Goal: Transaction & Acquisition: Purchase product/service

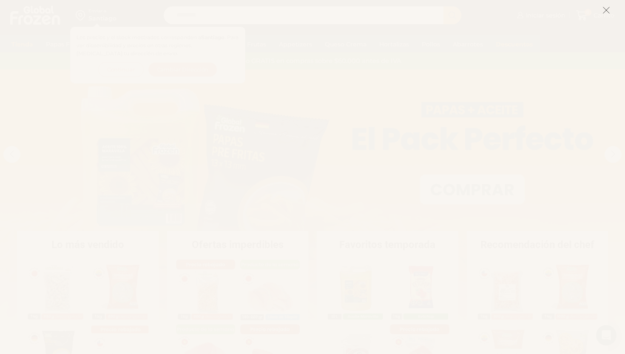
click at [607, 13] on icon at bounding box center [606, 10] width 8 height 8
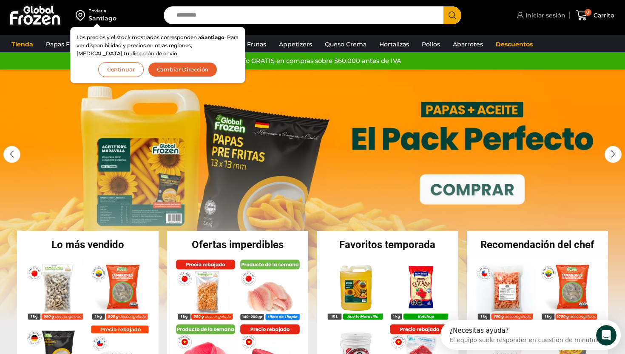
click at [552, 16] on span "Iniciar sesión" at bounding box center [544, 15] width 42 height 8
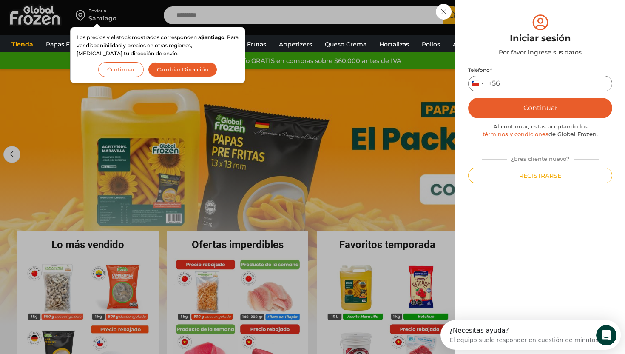
click at [526, 82] on input "Teléfono *" at bounding box center [540, 84] width 144 height 16
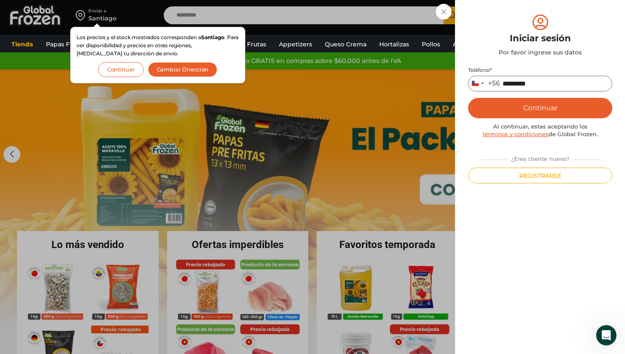
type input "*********"
click at [560, 106] on button "Continuar" at bounding box center [540, 108] width 144 height 20
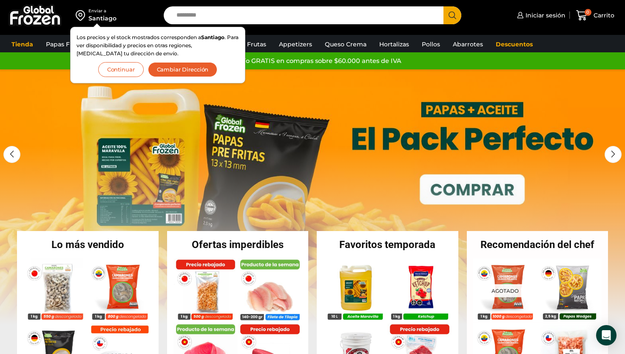
click at [170, 71] on button "Cambiar Dirección" at bounding box center [183, 69] width 70 height 15
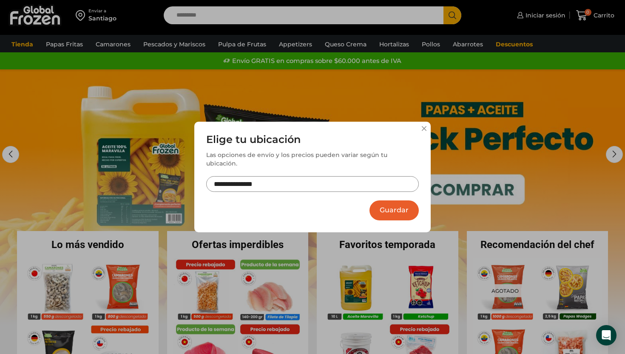
drag, startPoint x: 277, startPoint y: 178, endPoint x: 96, endPoint y: 178, distance: 180.6
click at [96, 178] on div "**********" at bounding box center [312, 177] width 625 height 354
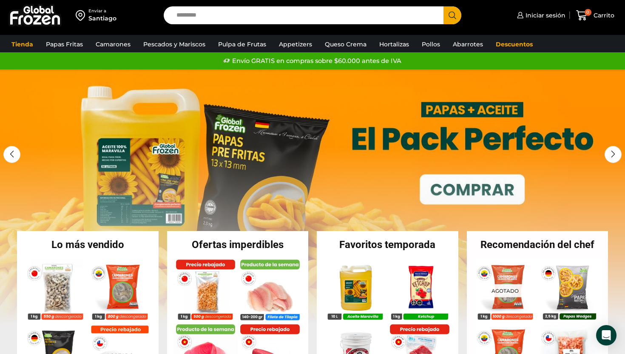
click at [111, 17] on div "Santiago" at bounding box center [102, 18] width 28 height 8
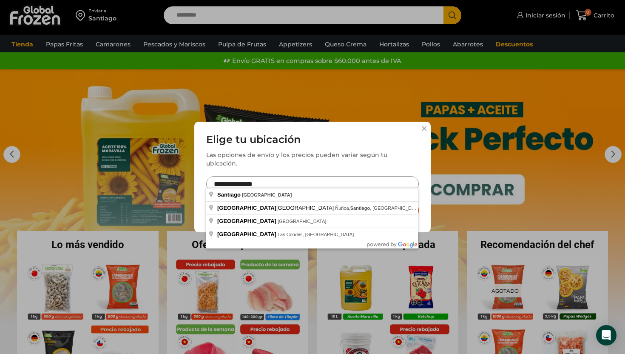
drag, startPoint x: 265, startPoint y: 184, endPoint x: 204, endPoint y: 179, distance: 61.3
click at [204, 179] on div "**********" at bounding box center [312, 177] width 236 height 111
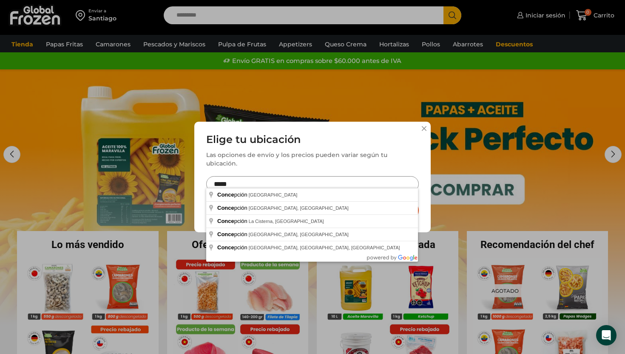
type input "**********"
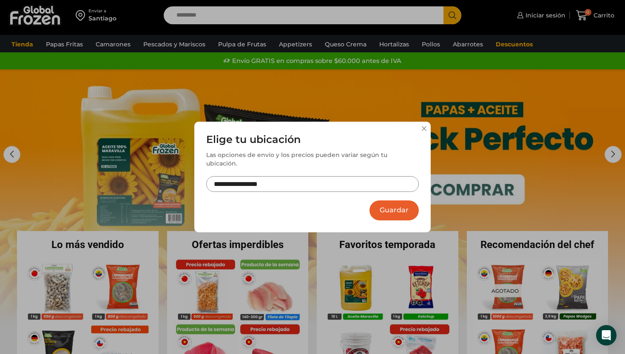
click at [399, 205] on button "Guardar" at bounding box center [393, 210] width 49 height 20
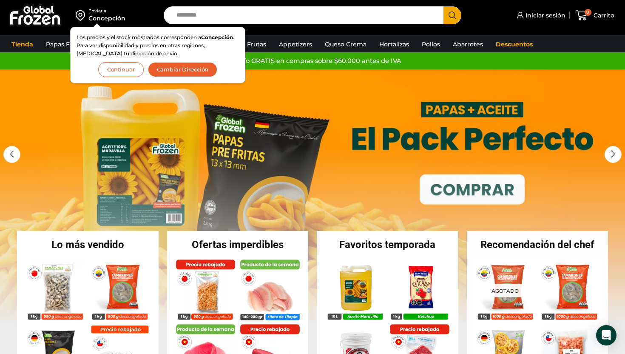
click at [129, 68] on button "Continuar" at bounding box center [120, 69] width 45 height 15
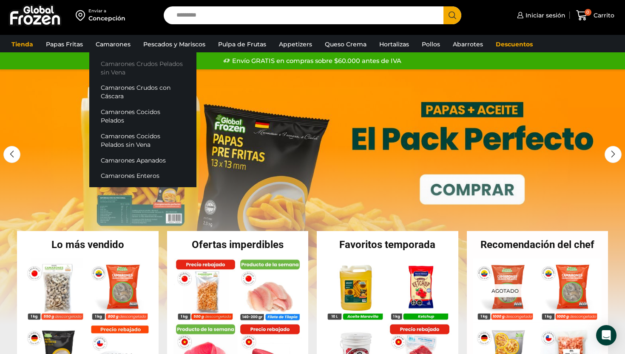
click at [110, 68] on link "Camarones Crudos Pelados sin Vena" at bounding box center [142, 68] width 107 height 24
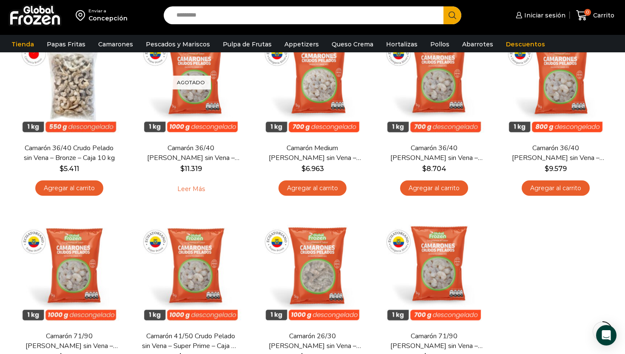
scroll to position [150, 0]
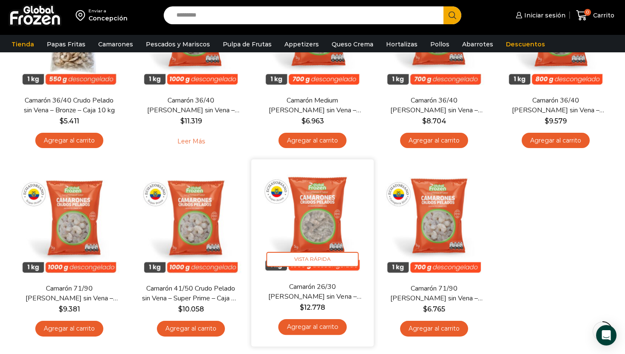
click at [313, 208] on img at bounding box center [313, 220] width 110 height 110
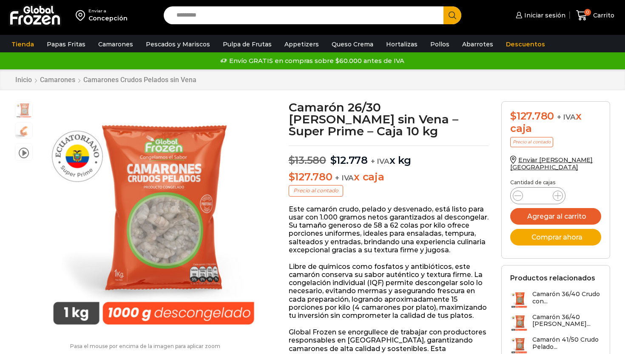
scroll to position [0, 0]
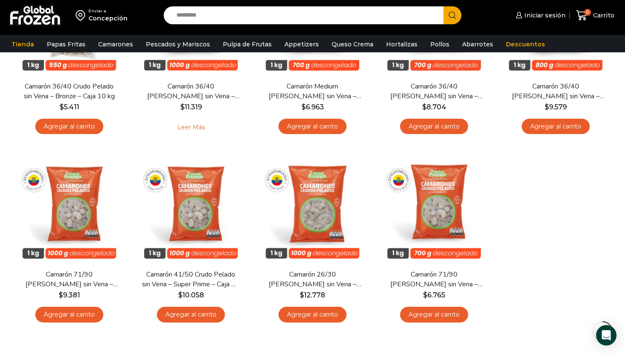
scroll to position [164, 0]
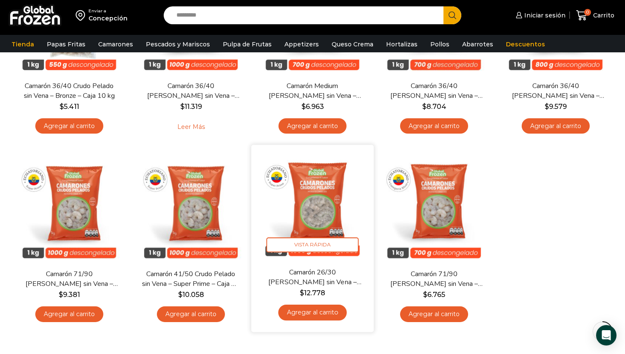
click at [308, 201] on img at bounding box center [313, 206] width 110 height 110
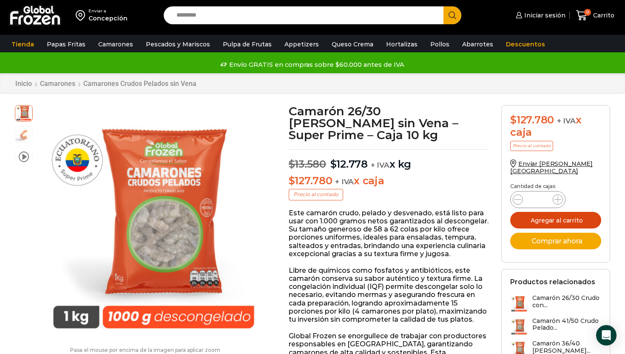
click at [541, 214] on button "Agregar al carrito" at bounding box center [555, 220] width 91 height 17
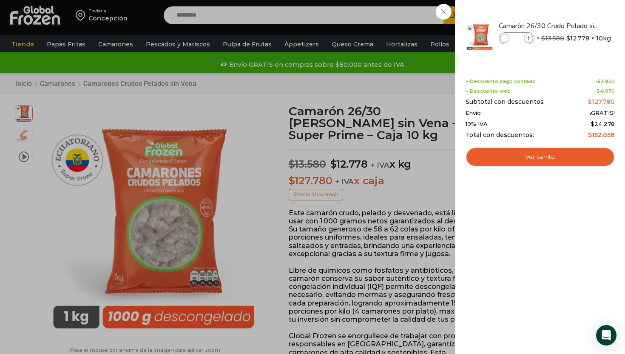
click at [574, 15] on div "1 Carrito 1 1 Shopping Cart *" at bounding box center [595, 16] width 42 height 20
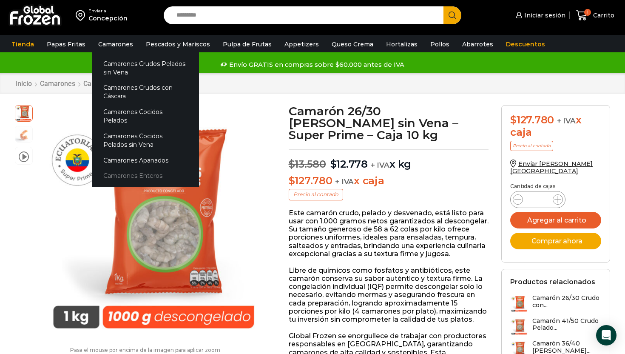
click at [130, 168] on link "Camarones Enteros" at bounding box center [145, 176] width 107 height 16
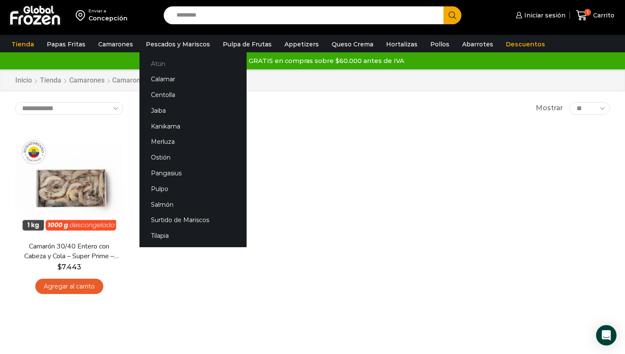
click at [154, 61] on link "Atún" at bounding box center [192, 64] width 107 height 16
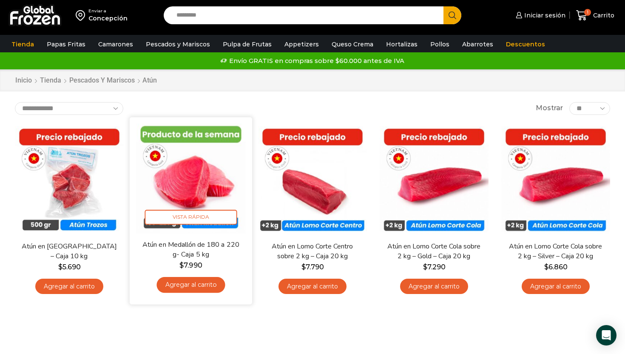
click at [195, 285] on link "Agregar al carrito" at bounding box center [190, 285] width 68 height 16
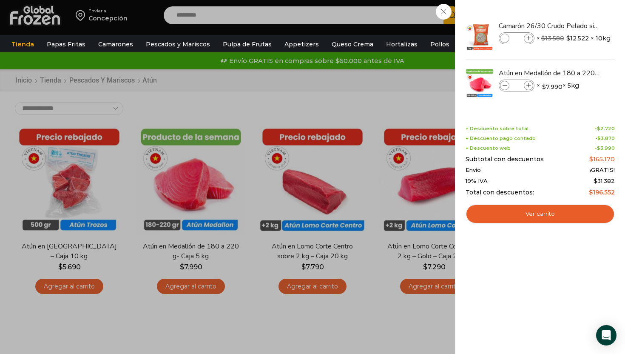
click at [574, 25] on div "2 [GEOGRAPHIC_DATA] 2 2 Shopping Cart *" at bounding box center [595, 16] width 42 height 20
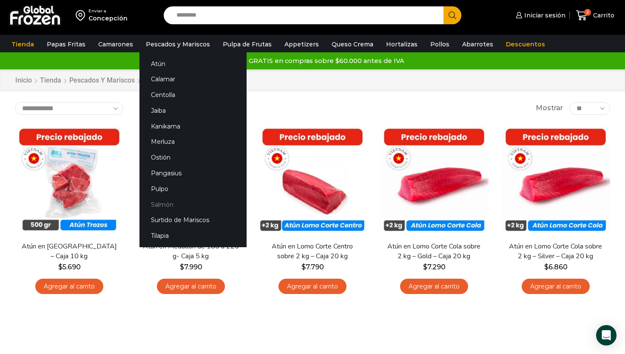
click at [165, 204] on link "Salmón" at bounding box center [192, 204] width 107 height 16
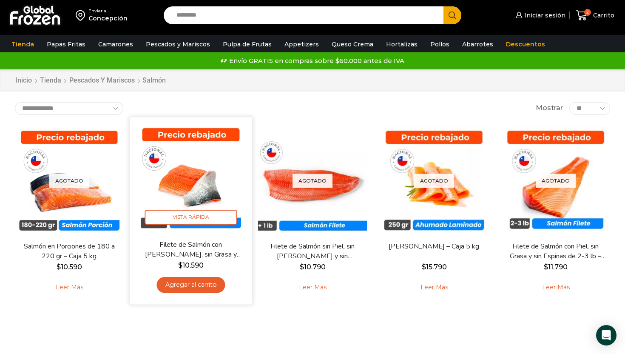
click at [196, 178] on img at bounding box center [191, 178] width 110 height 110
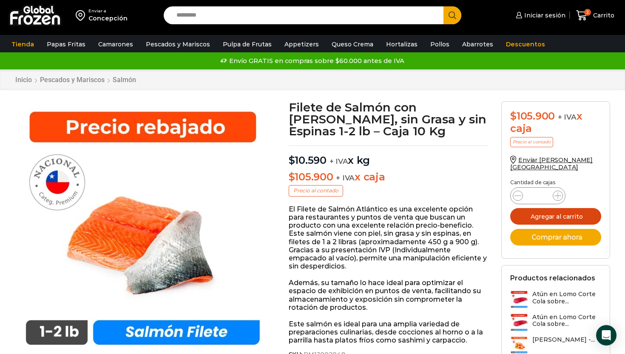
click at [574, 209] on button "Agregar al carrito" at bounding box center [555, 216] width 91 height 17
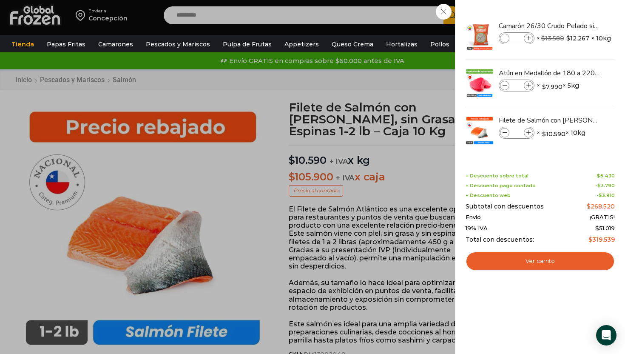
click at [574, 25] on div "3 [GEOGRAPHIC_DATA] 3 3 Shopping Cart *" at bounding box center [595, 16] width 42 height 20
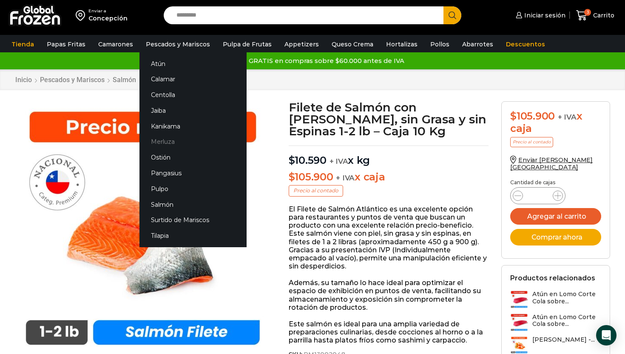
click at [167, 143] on link "Merluza" at bounding box center [192, 142] width 107 height 16
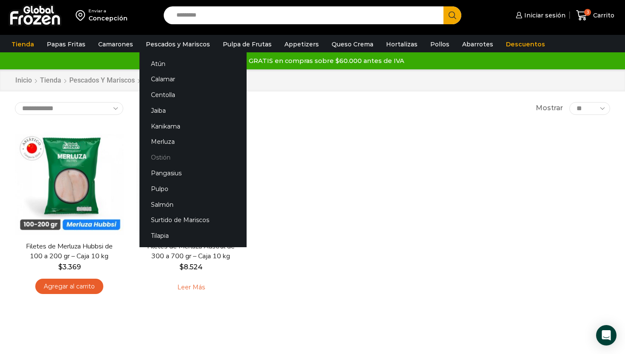
click at [164, 161] on link "Ostión" at bounding box center [192, 158] width 107 height 16
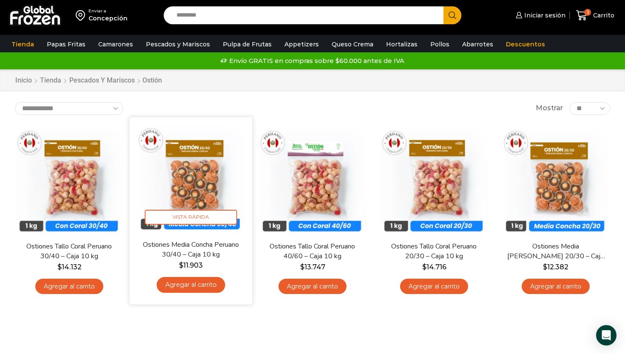
click at [202, 286] on link "Agregar al carrito" at bounding box center [190, 285] width 68 height 16
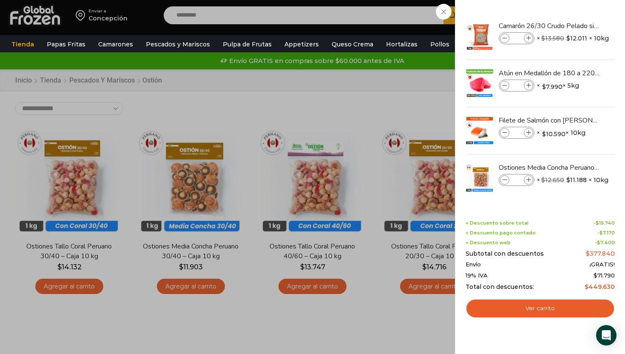
click at [574, 25] on div "4 Carrito 4 4 Shopping Cart *" at bounding box center [595, 16] width 42 height 20
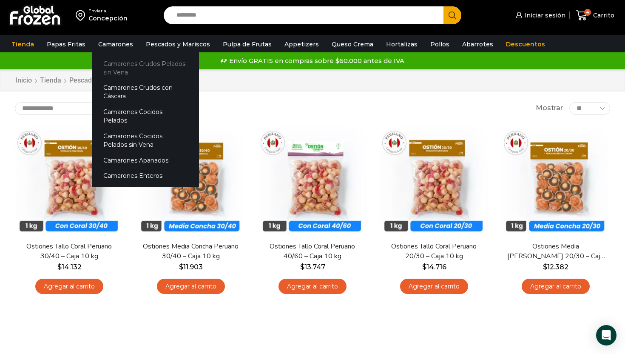
click at [134, 65] on link "Camarones Crudos Pelados sin Vena" at bounding box center [145, 68] width 107 height 24
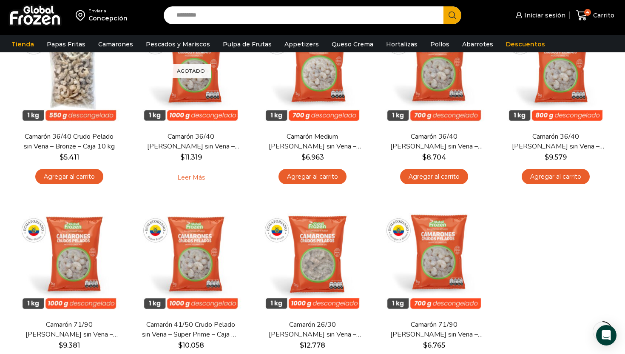
scroll to position [51, 0]
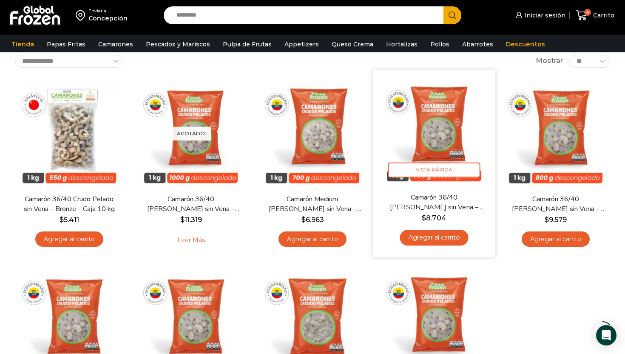
click at [445, 113] on img at bounding box center [434, 131] width 110 height 110
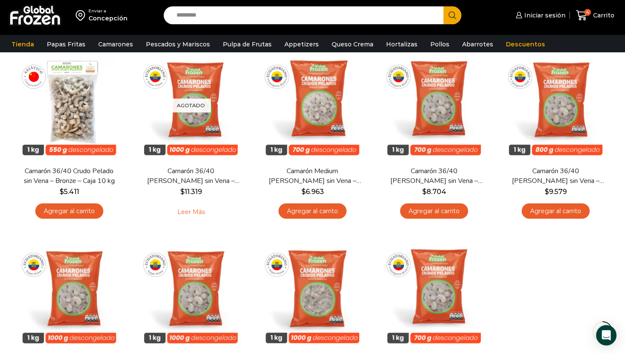
scroll to position [59, 0]
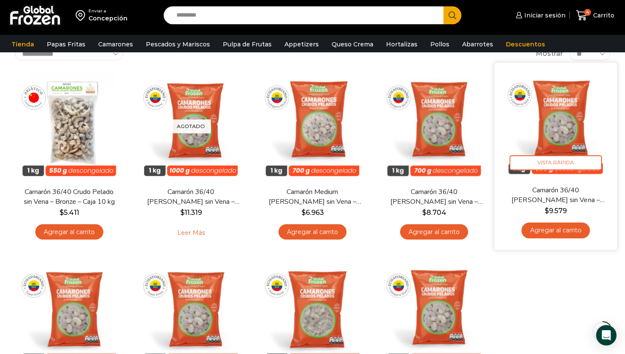
click at [561, 230] on link "Agregar al carrito" at bounding box center [555, 230] width 68 height 16
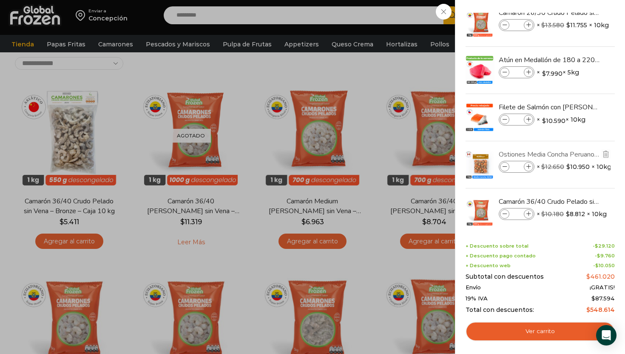
scroll to position [18, 0]
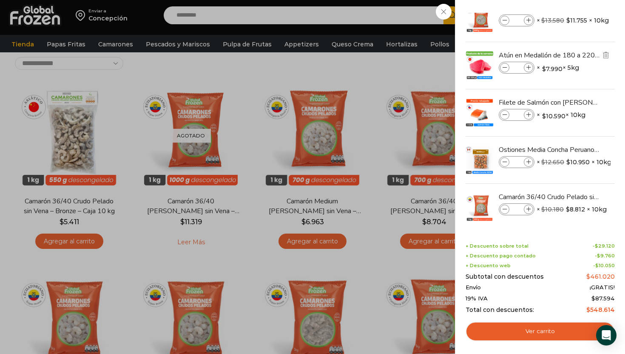
click at [527, 68] on icon at bounding box center [528, 67] width 5 height 5
type input "*"
click at [552, 102] on link "Filete de Salmón con [PERSON_NAME], sin Grasa y sin Espinas 1-2 lb – Caja 10 Kg" at bounding box center [548, 102] width 101 height 9
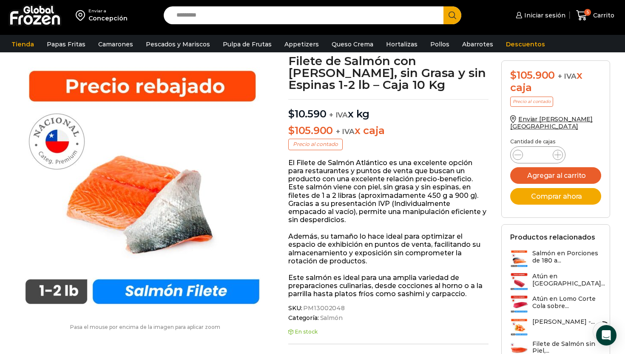
scroll to position [51, 0]
click at [584, 17] on icon at bounding box center [581, 15] width 11 height 10
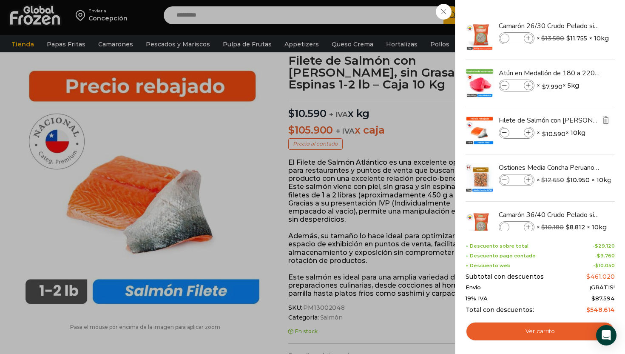
click at [605, 122] on img "Eliminar Filete de Salmón con Piel, sin Grasa y sin Espinas 1-2 lb – Caja 10 Kg…" at bounding box center [606, 120] width 8 height 8
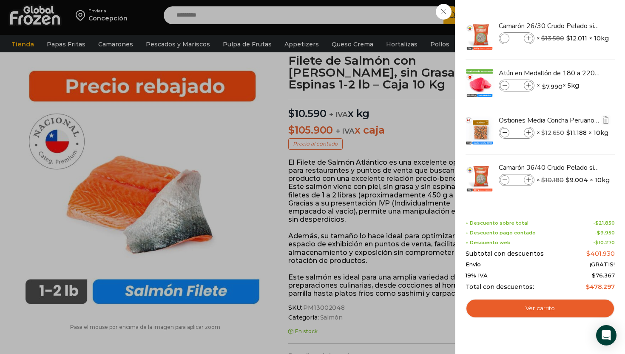
click at [477, 125] on img at bounding box center [479, 131] width 30 height 30
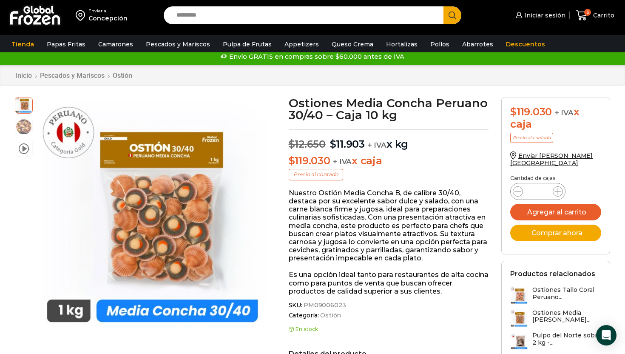
scroll to position [1, 0]
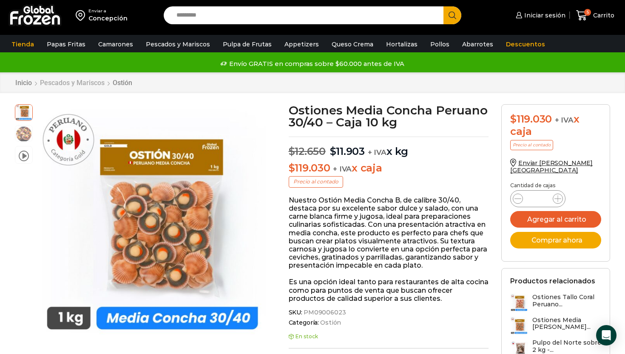
click at [95, 82] on link "Pescados y Mariscos" at bounding box center [72, 83] width 65 height 8
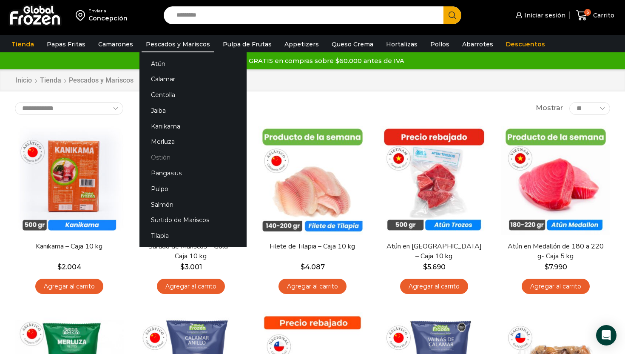
click at [161, 160] on link "Ostión" at bounding box center [192, 158] width 107 height 16
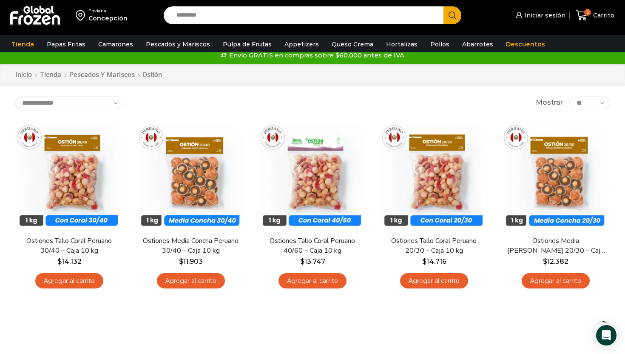
scroll to position [11, 0]
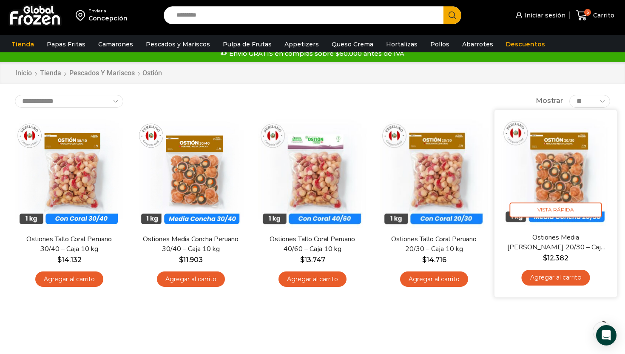
click at [552, 278] on link "Agregar al carrito" at bounding box center [555, 277] width 68 height 16
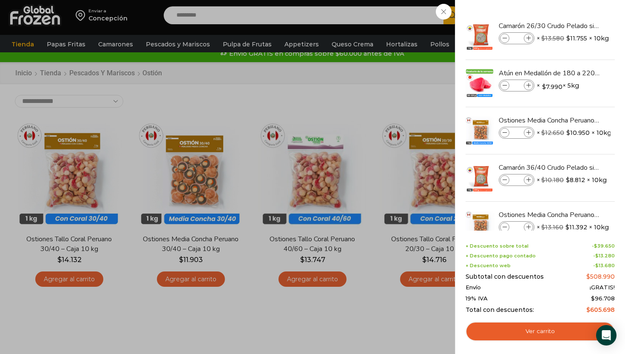
click at [574, 25] on div "6 Carrito 6 6 Shopping Cart *" at bounding box center [595, 16] width 42 height 20
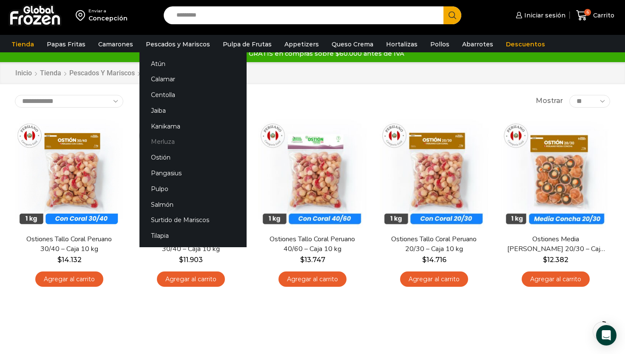
click at [159, 140] on link "Merluza" at bounding box center [192, 142] width 107 height 16
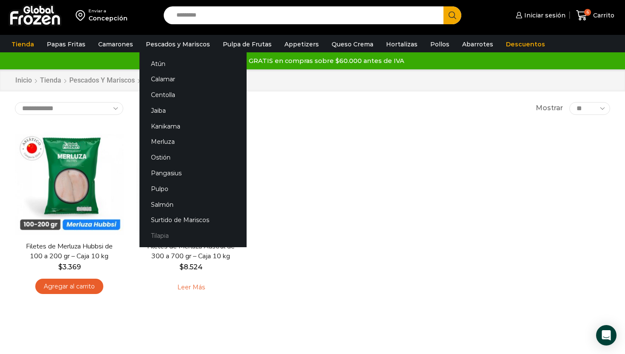
click at [166, 236] on link "Tilapia" at bounding box center [192, 236] width 107 height 16
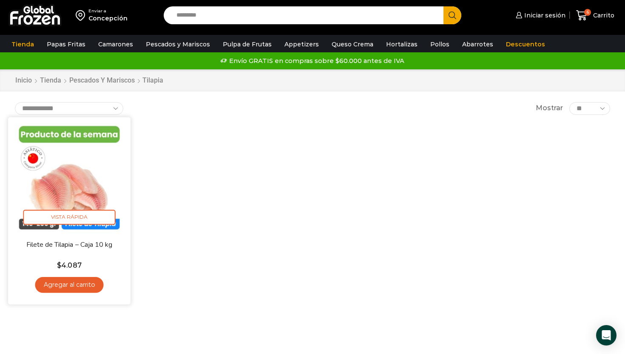
click at [85, 286] on link "Agregar al carrito" at bounding box center [69, 285] width 68 height 16
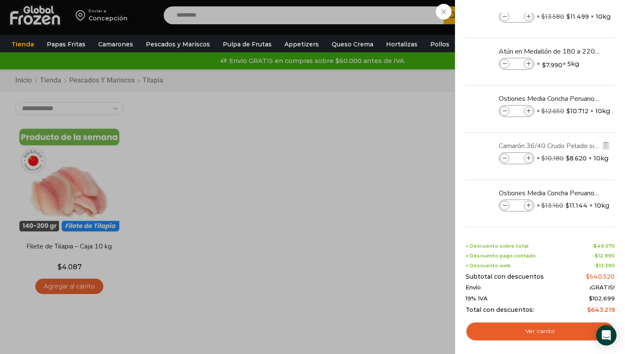
scroll to position [42, 0]
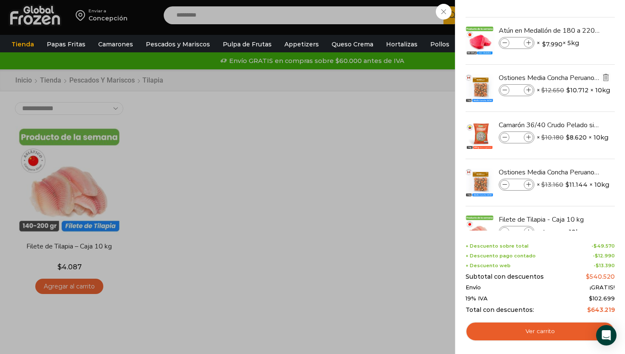
click at [605, 77] on img "Eliminar Ostiones Media Concha Peruano 30/40 - Caja 10 kg del carrito" at bounding box center [606, 78] width 8 height 8
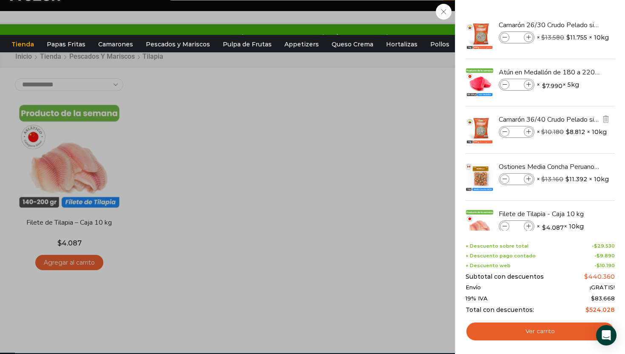
scroll to position [0, 0]
click at [606, 24] on img "Eliminar Camarón 26/30 Crudo Pelado sin Vena - Super Prime - Caja 10 kg del car…" at bounding box center [606, 26] width 8 height 8
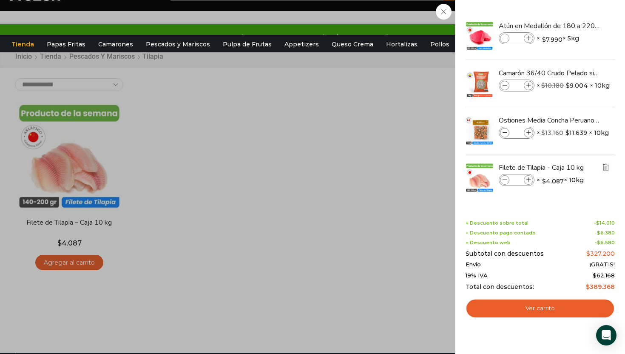
click at [608, 164] on img "Eliminar Filete de Tilapia - Caja 10 kg del carrito" at bounding box center [606, 167] width 8 height 8
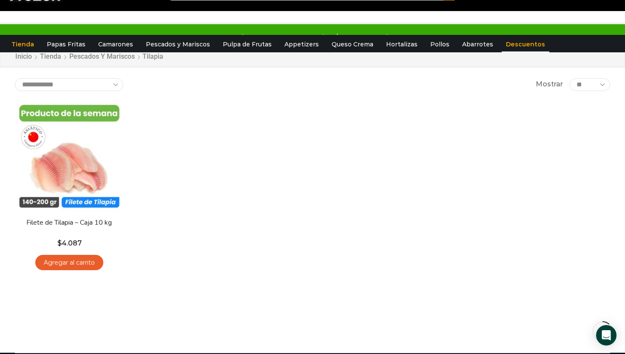
click at [517, 42] on link "Descuentos" at bounding box center [525, 44] width 48 height 16
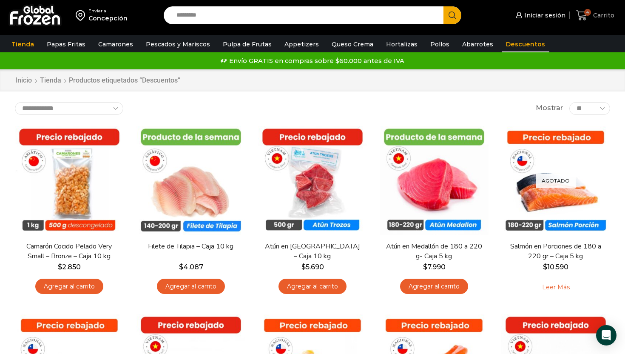
click at [589, 20] on span "4" at bounding box center [583, 15] width 15 height 11
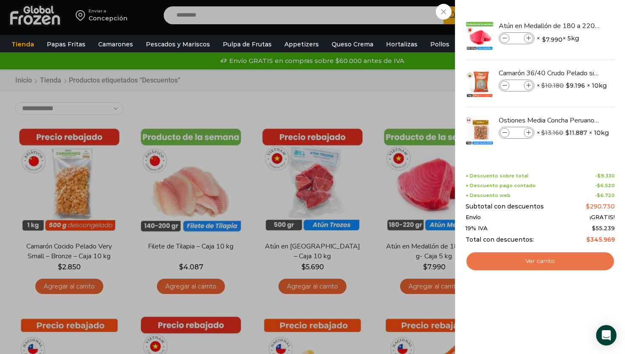
click at [552, 258] on link "Ver carrito" at bounding box center [539, 261] width 149 height 20
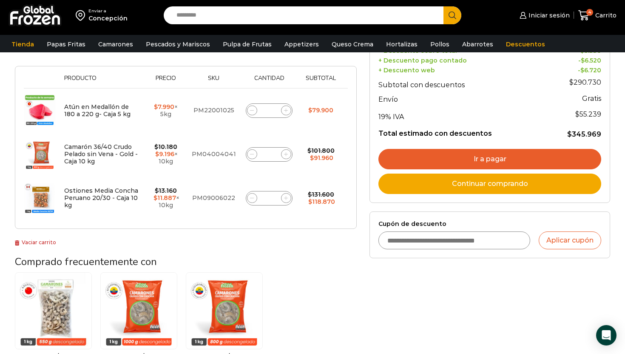
scroll to position [150, 0]
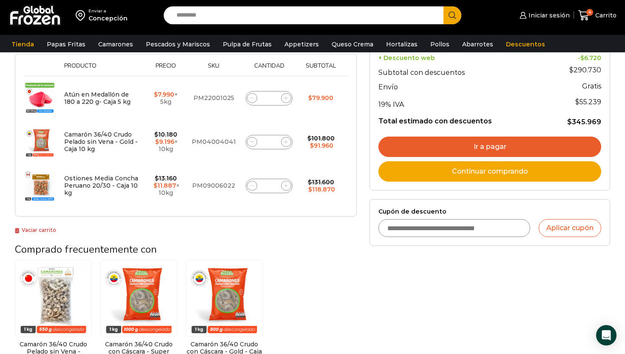
click at [464, 231] on input "Cupón de descuento" at bounding box center [454, 228] width 152 height 18
type input "******"
click at [572, 227] on button "Aplicar cupón" at bounding box center [569, 228] width 62 height 18
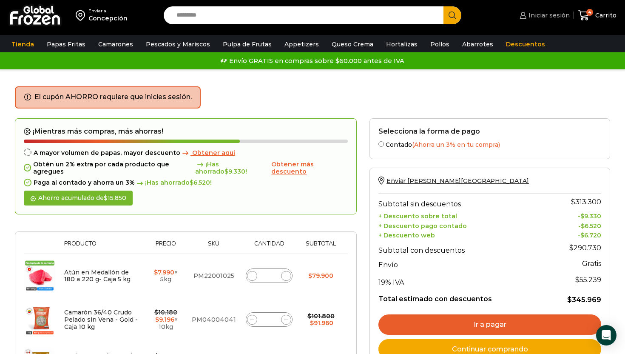
click at [552, 14] on span "Iniciar sesión" at bounding box center [547, 15] width 43 height 8
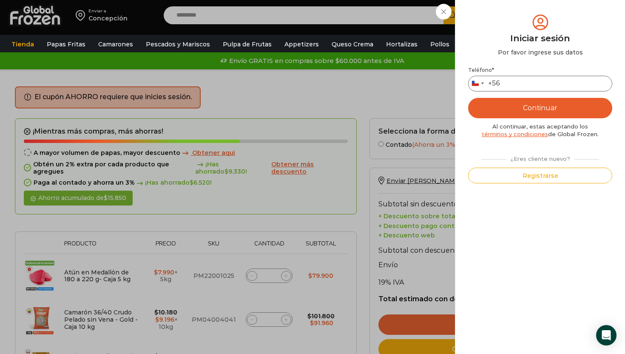
click at [527, 86] on input "Teléfono *" at bounding box center [540, 84] width 144 height 16
type input "*********"
click at [530, 105] on button "Continuar" at bounding box center [540, 108] width 144 height 20
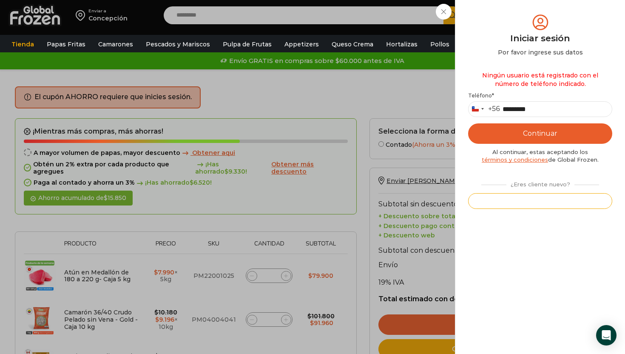
click at [531, 201] on button "Registrarse" at bounding box center [540, 201] width 144 height 16
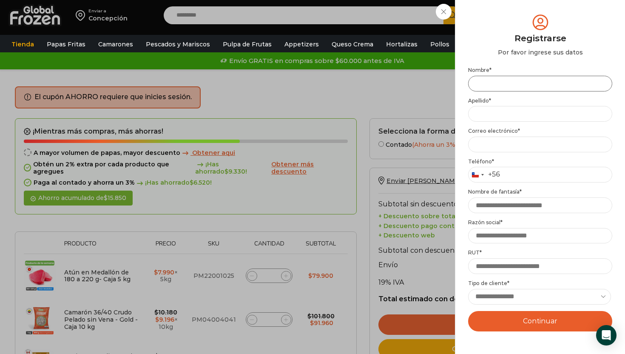
click at [534, 82] on input "Nombre *" at bounding box center [540, 84] width 144 height 16
type input "*******"
type input "******"
drag, startPoint x: 532, startPoint y: 81, endPoint x: 411, endPoint y: 80, distance: 120.7
click at [517, 24] on div "Iniciar sesión Mi cuenta Login Register Iniciar sesión Por favor ingrese sus da…" at bounding box center [543, 15] width 52 height 17
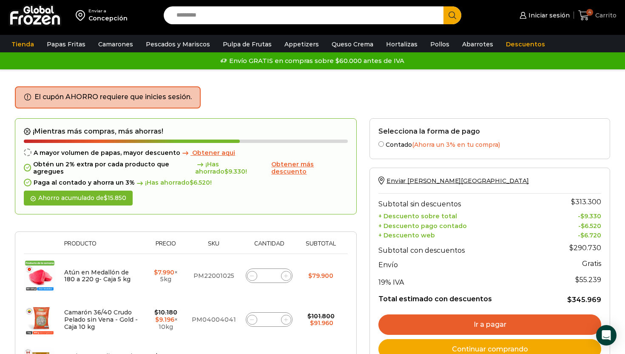
click at [593, 19] on span "4" at bounding box center [585, 15] width 15 height 11
click at [593, 14] on span "4" at bounding box center [585, 15] width 15 height 11
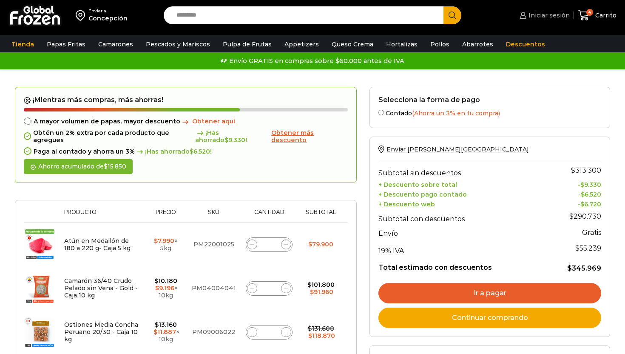
click at [558, 15] on span "Iniciar sesión" at bounding box center [547, 15] width 43 height 8
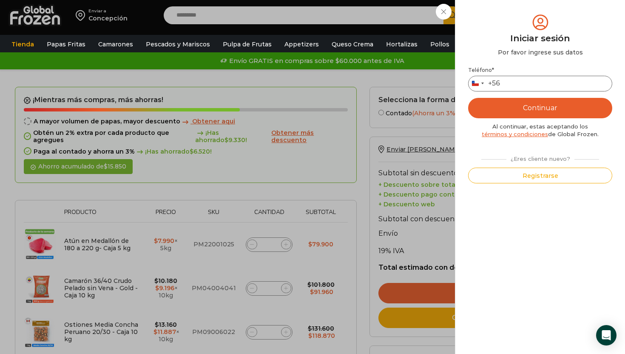
click at [529, 84] on input "Teléfono *" at bounding box center [540, 84] width 144 height 16
click at [536, 176] on button "Registrarse" at bounding box center [540, 175] width 144 height 16
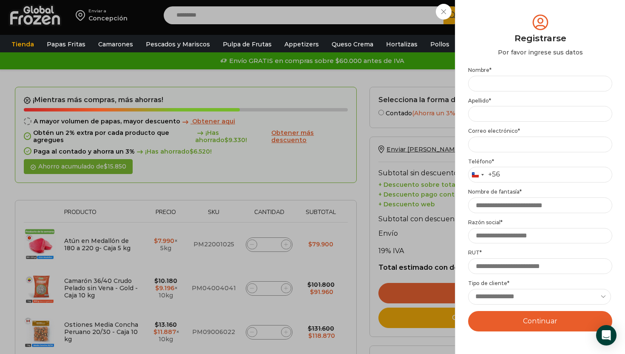
click at [520, 70] on label "Nombre *" at bounding box center [540, 70] width 144 height 7
click at [520, 76] on input "Nombre *" at bounding box center [540, 84] width 144 height 16
click at [529, 84] on input "******" at bounding box center [540, 84] width 144 height 16
type input "*******"
type input "******"
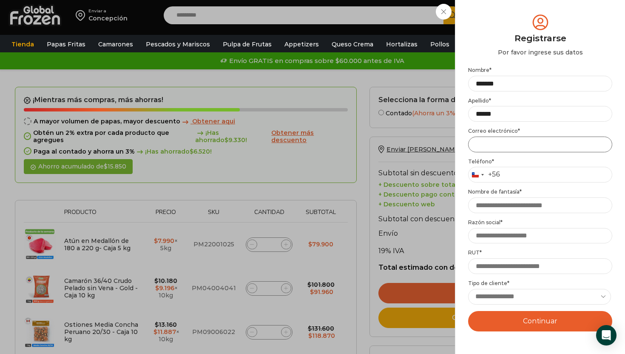
click at [508, 142] on input "Email address *" at bounding box center [540, 144] width 144 height 16
type input "**********"
click at [511, 180] on input "Teléfono *" at bounding box center [540, 175] width 144 height 16
type input "*********"
click at [509, 211] on input "Nombre de fantasía *" at bounding box center [540, 205] width 144 height 16
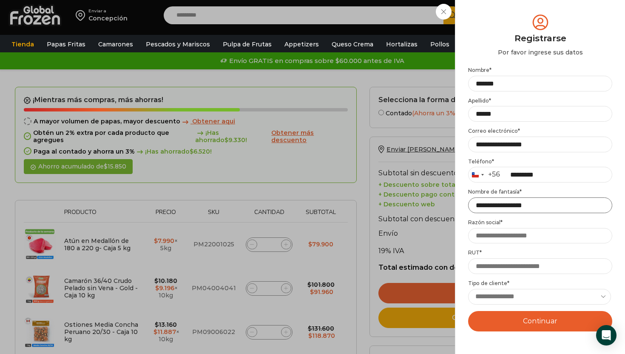
type input "**********"
click at [546, 300] on select "**********" at bounding box center [539, 297] width 143 height 16
select select "**********"
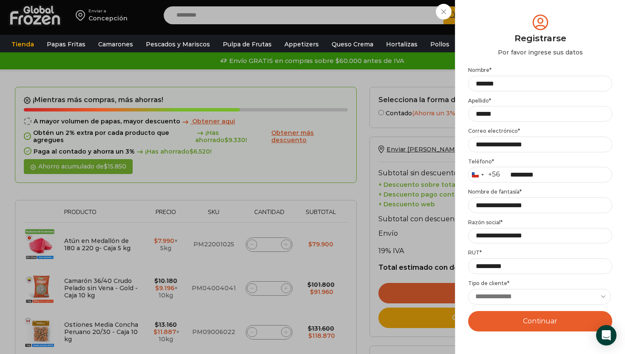
click at [468, 289] on select "**********" at bounding box center [539, 297] width 143 height 16
click at [461, 245] on div "Mi cuenta Login Register Iniciar sesión Por favor ingrese sus datos Iniciar ses…" at bounding box center [540, 177] width 170 height 354
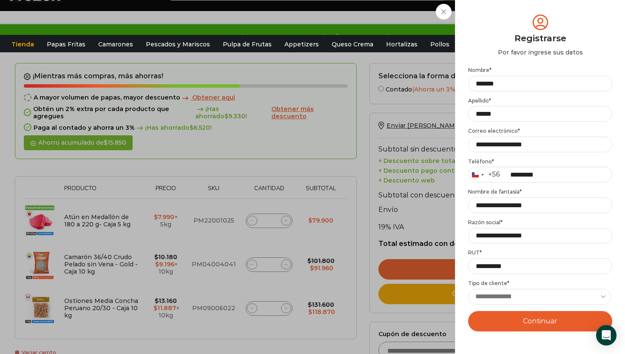
scroll to position [26, 0]
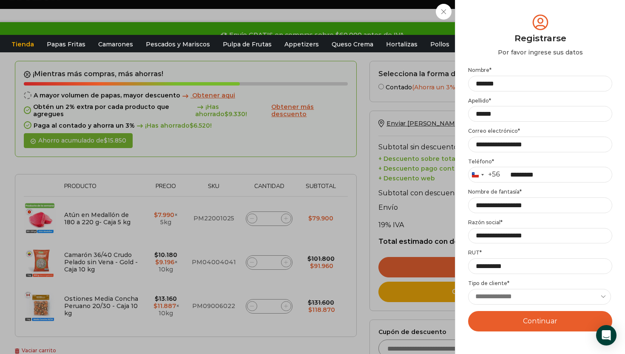
click at [532, 317] on button "Continuar" at bounding box center [540, 321] width 144 height 20
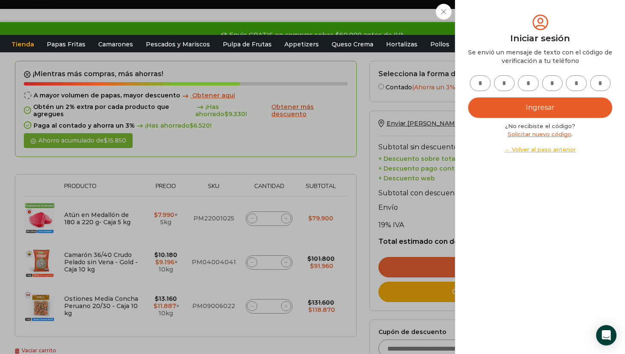
click at [480, 84] on input "text" at bounding box center [480, 83] width 21 height 16
type input "*"
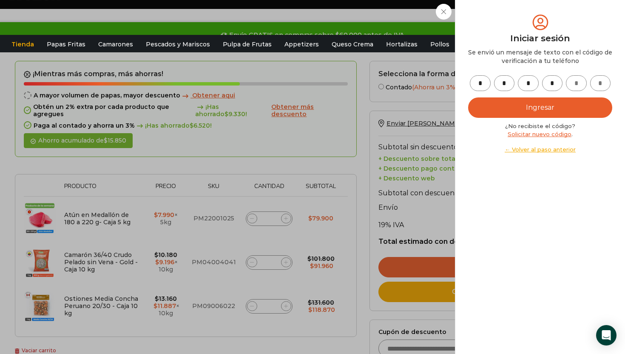
type input "*"
click at [550, 105] on button "Ingresar" at bounding box center [540, 107] width 144 height 20
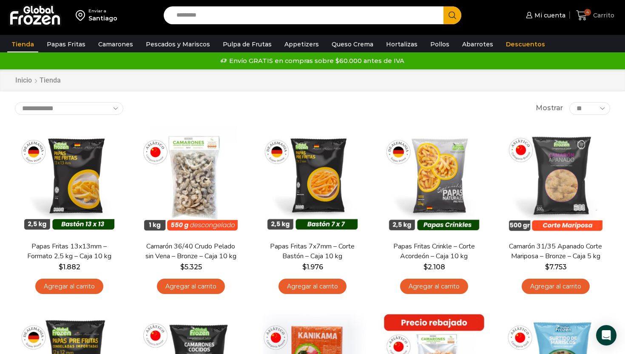
click at [585, 18] on icon at bounding box center [581, 15] width 11 height 10
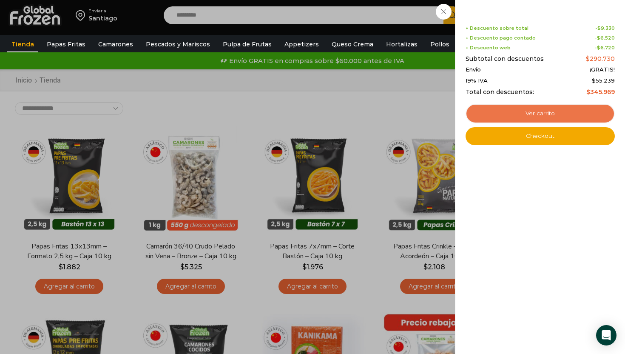
click at [556, 112] on link "Ver carrito" at bounding box center [539, 114] width 149 height 20
click at [542, 112] on link "Ver carrito" at bounding box center [539, 114] width 149 height 20
click at [551, 275] on div "4 Shopping Cart Shopping cart (4) + Descuento sobre total - $ 9.330 + Descuento…" at bounding box center [539, 177] width 149 height 328
click at [574, 25] on div "4 Carrito 4 4 Shopping Cart Shopping cart (4) + Descuento sobre total - $ 9.330…" at bounding box center [595, 16] width 42 height 20
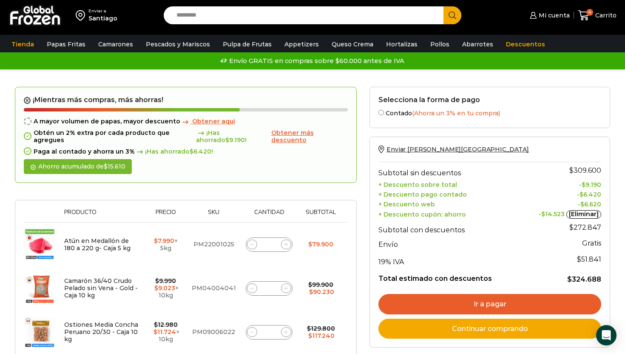
click at [107, 22] on div "Santiago" at bounding box center [102, 18] width 29 height 8
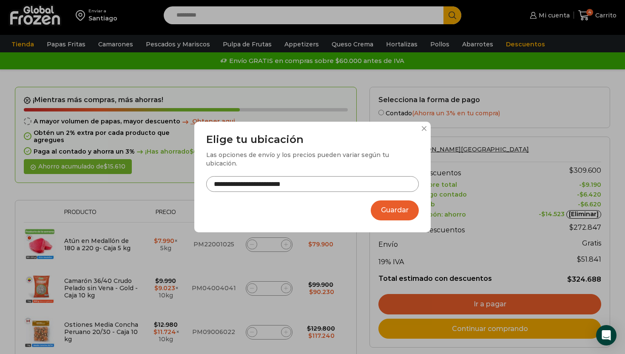
click at [427, 135] on div "**********" at bounding box center [312, 177] width 236 height 111
click at [388, 212] on button "Guardar" at bounding box center [395, 210] width 48 height 20
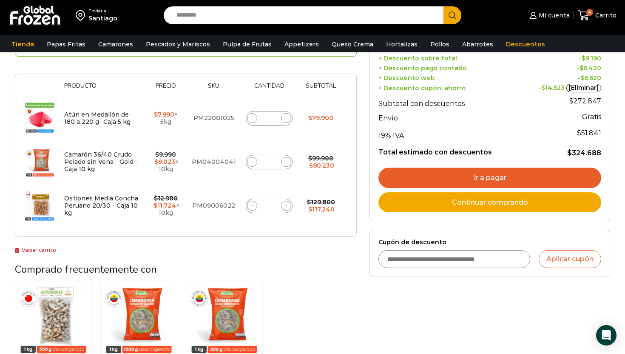
scroll to position [134, 0]
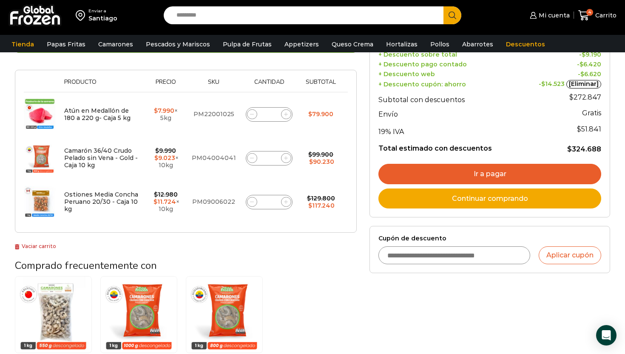
click at [427, 259] on input "Cupón de descuento" at bounding box center [454, 255] width 152 height 18
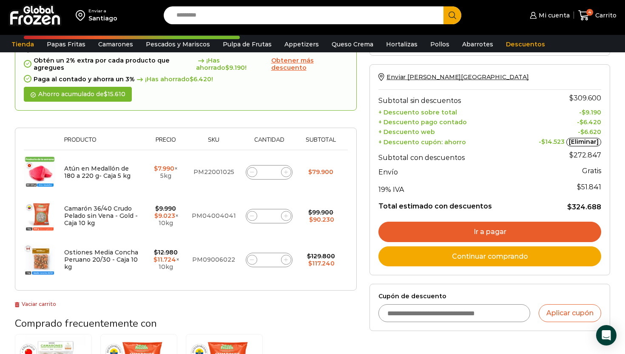
scroll to position [75, 0]
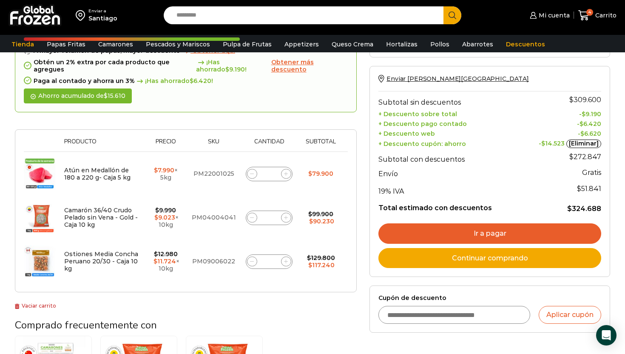
click at [252, 259] on icon at bounding box center [252, 261] width 4 height 4
type input "*"
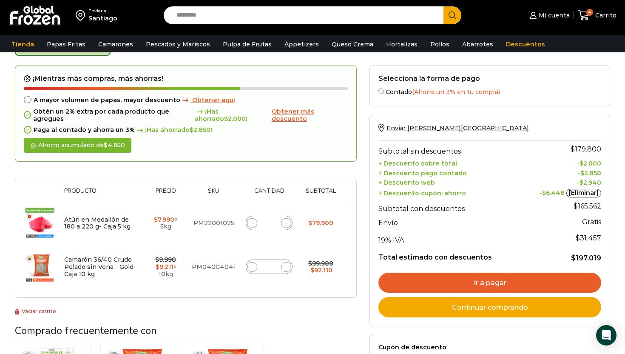
scroll to position [0, 0]
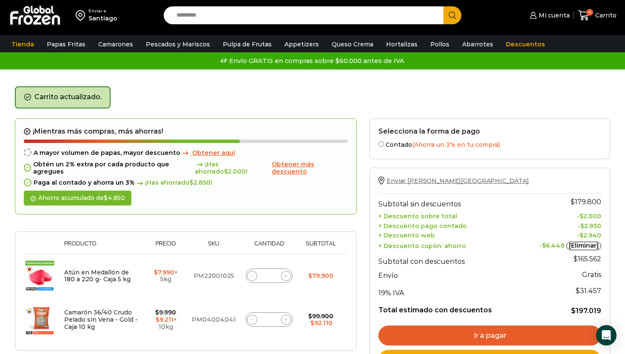
click at [437, 182] on span "Enviar [PERSON_NAME][GEOGRAPHIC_DATA]" at bounding box center [457, 181] width 142 height 8
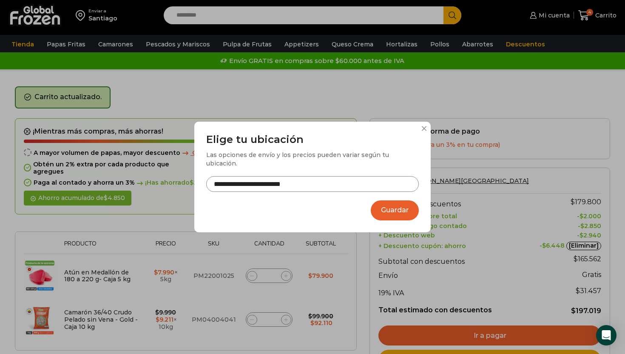
click at [423, 131] on button at bounding box center [423, 128] width 5 height 5
